Goal: Navigation & Orientation: Find specific page/section

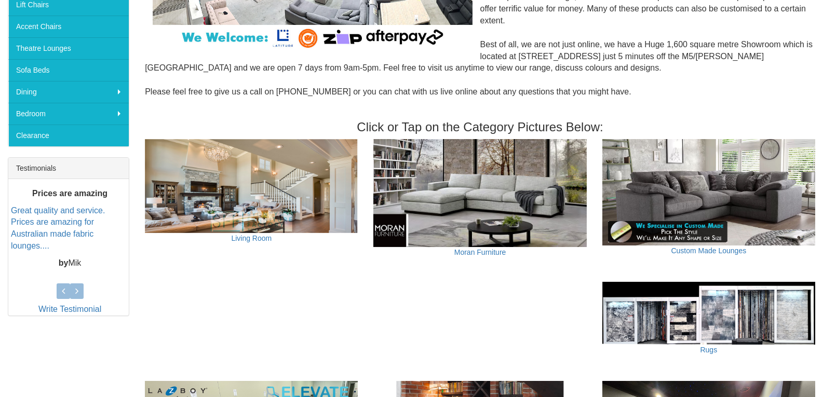
scroll to position [281, 0]
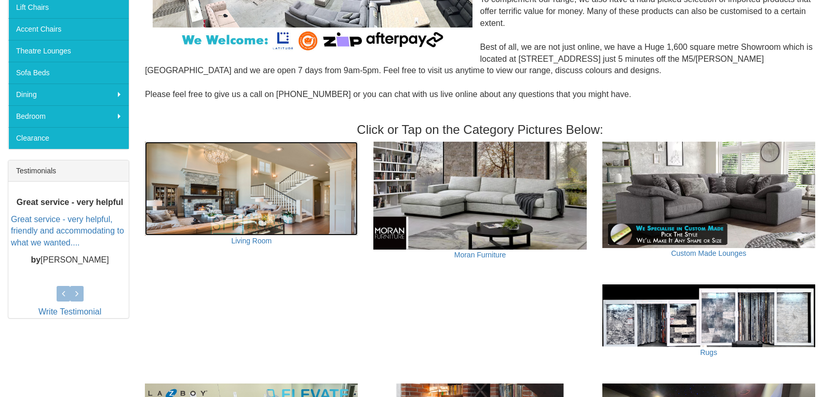
click at [259, 225] on img at bounding box center [251, 189] width 213 height 94
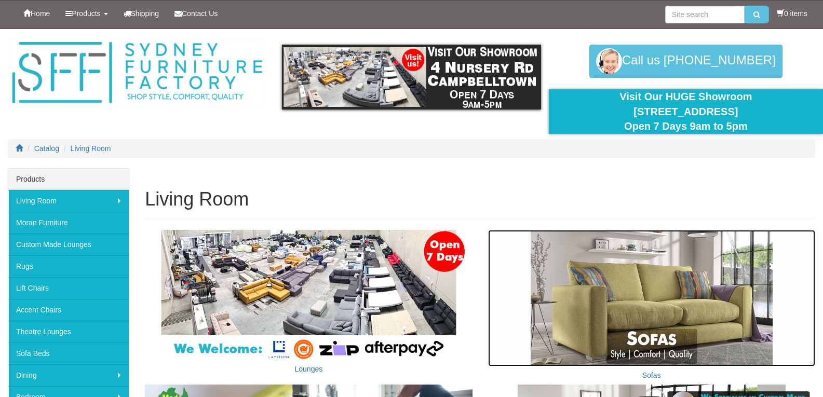
click at [681, 309] on img at bounding box center [651, 298] width 327 height 137
